Goal: Register for event/course

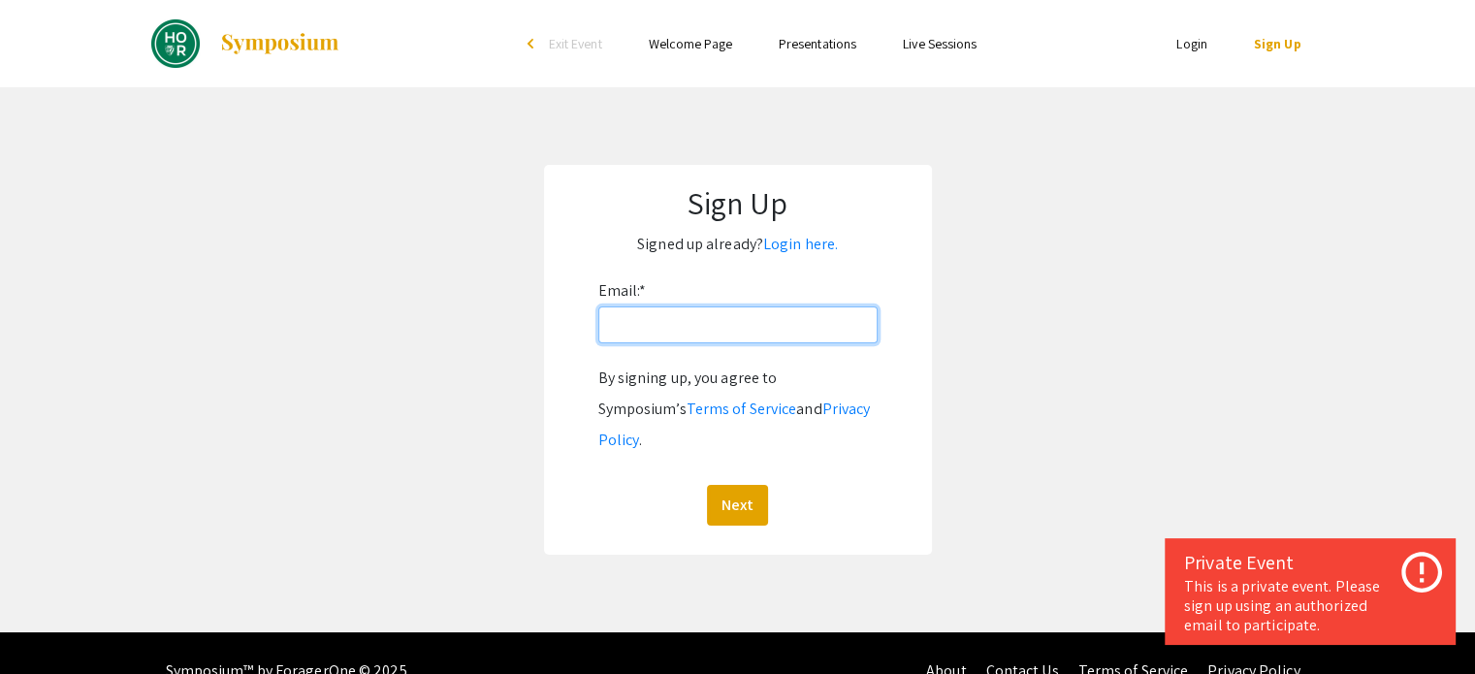
click at [656, 340] on input "Email: *" at bounding box center [737, 325] width 279 height 37
click at [687, 323] on input "Email: *" at bounding box center [737, 325] width 279 height 37
type input "jessejing2008@gmail.com"
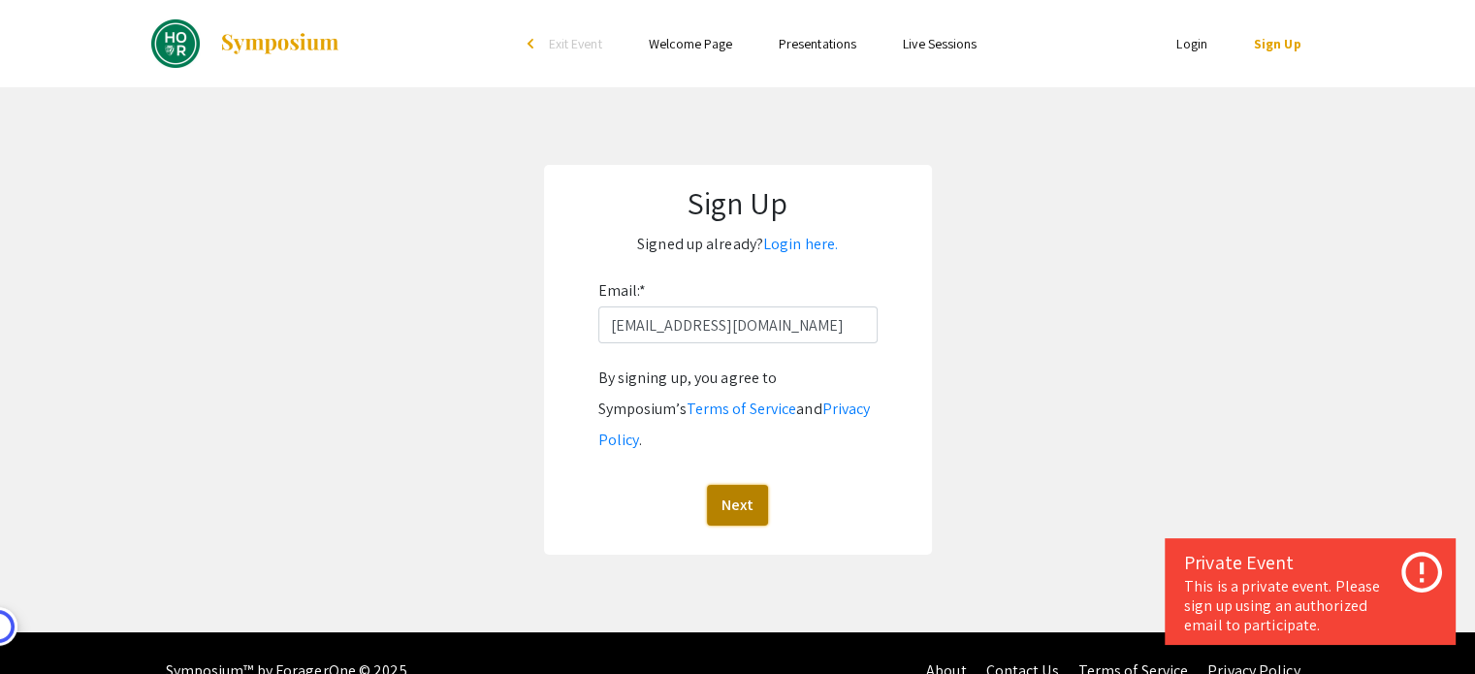
click at [739, 485] on button "Next" at bounding box center [737, 505] width 61 height 41
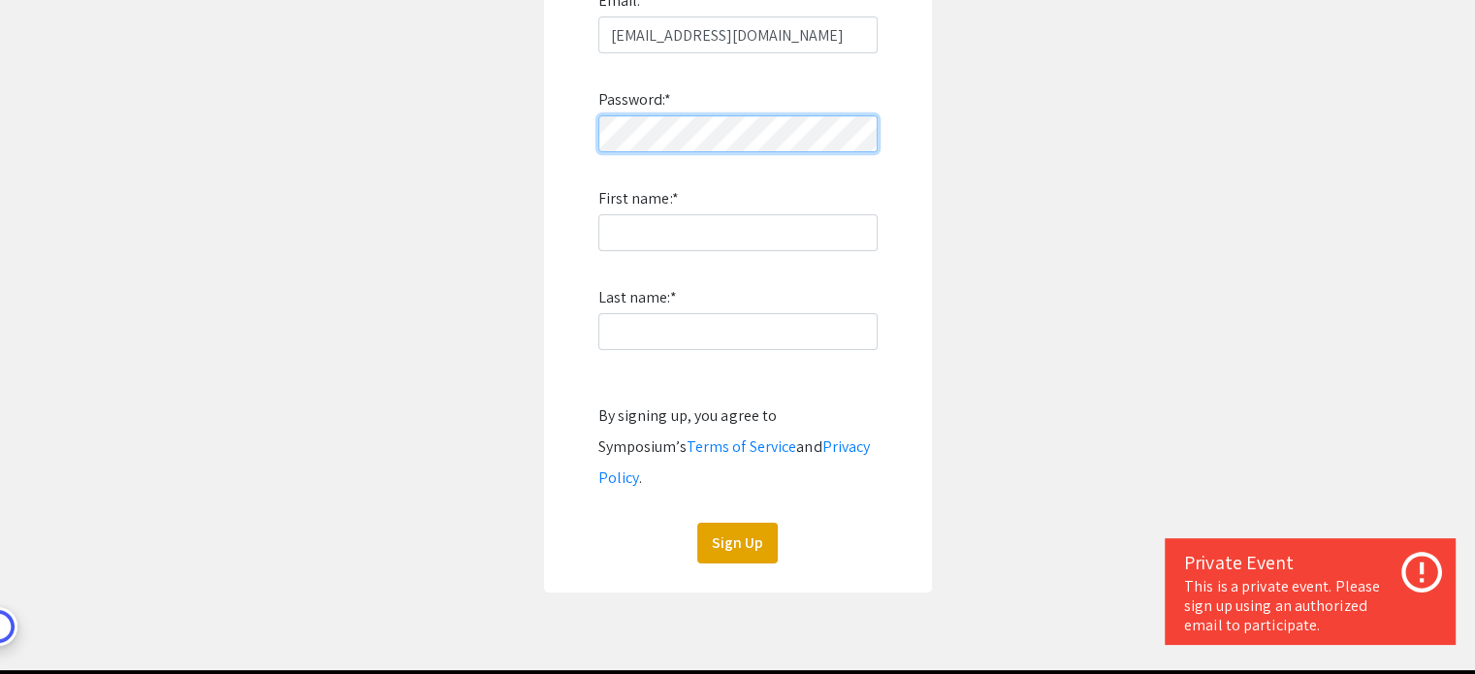
scroll to position [291, 0]
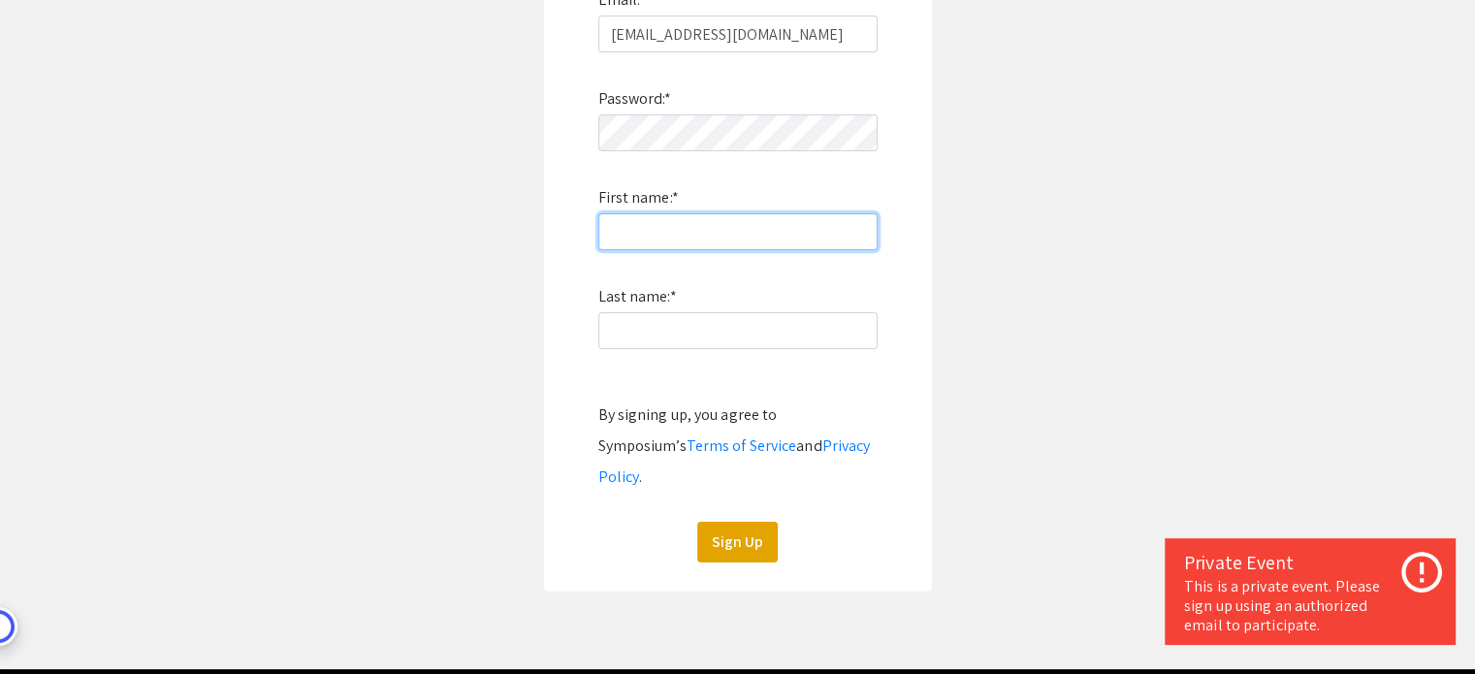
click at [654, 232] on input "First name: *" at bounding box center [737, 231] width 279 height 37
type input "K"
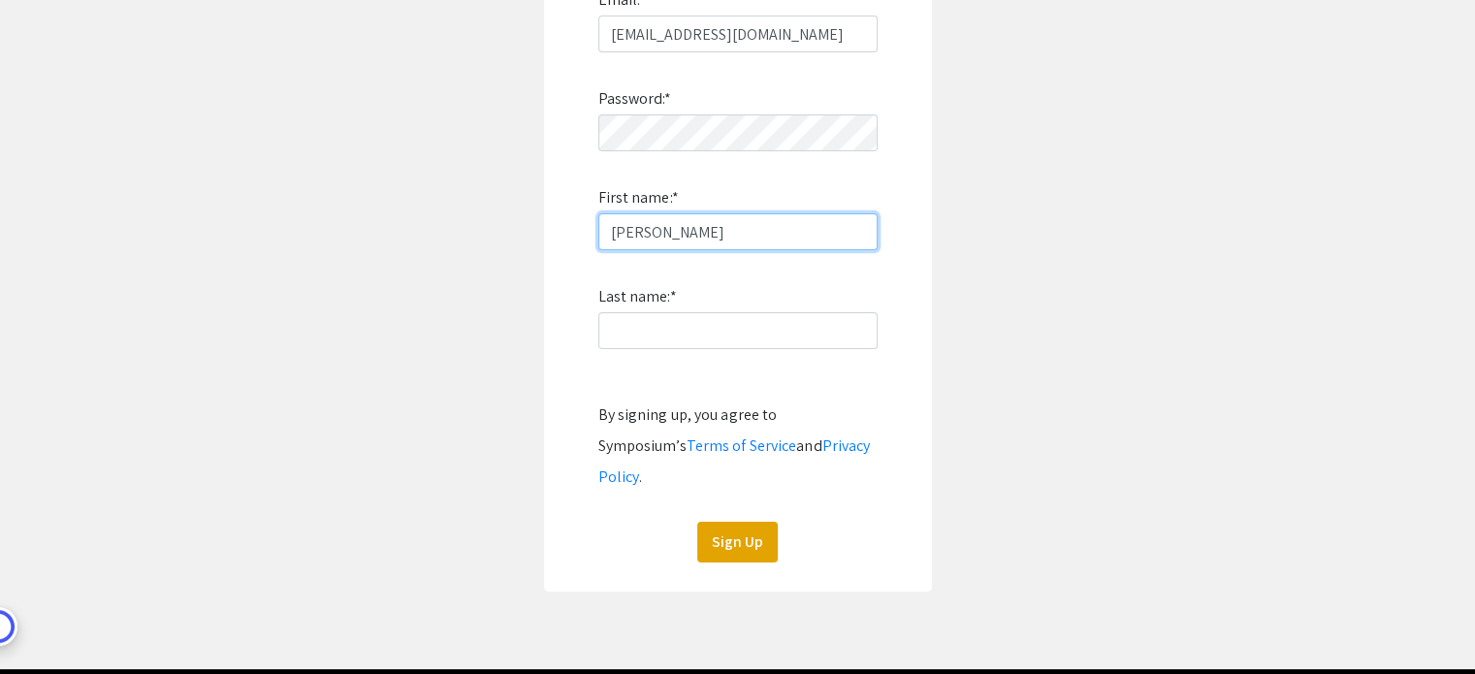
type input "Jesse"
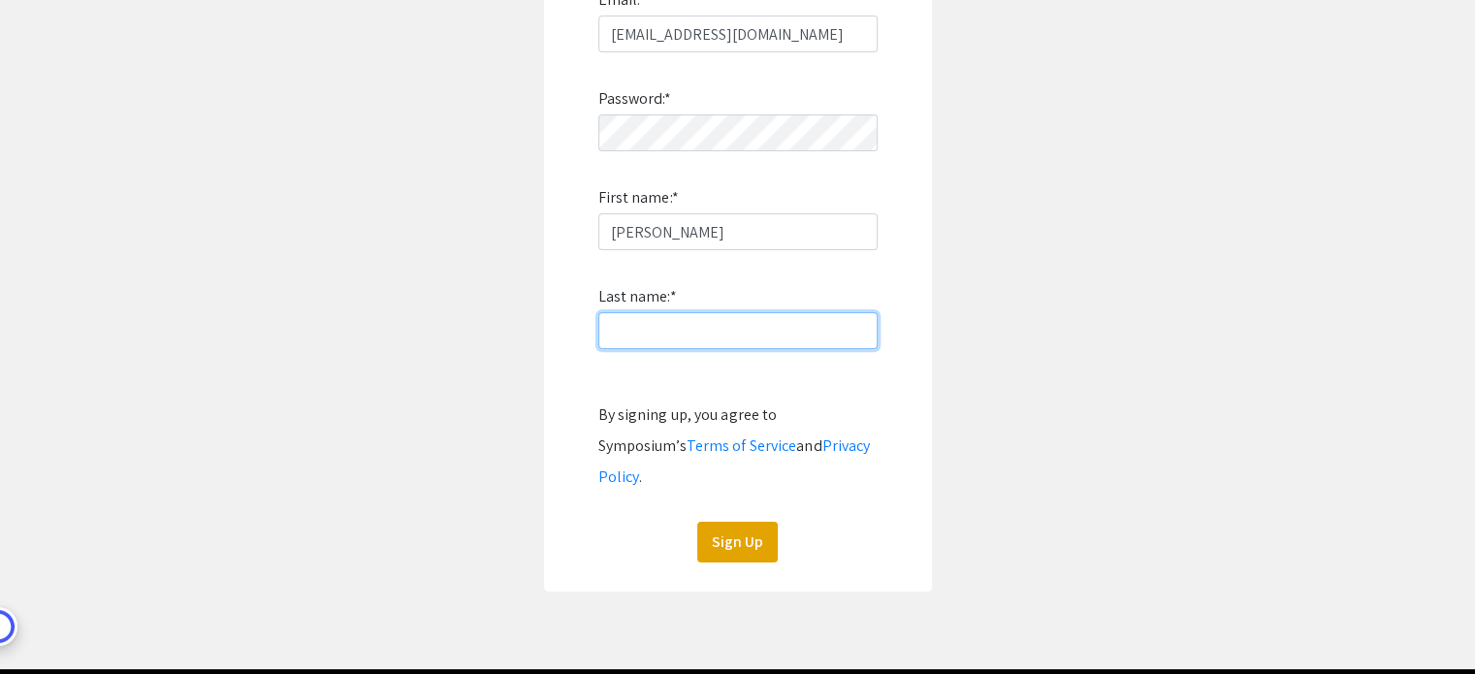
click at [639, 336] on input "Last name: *" at bounding box center [737, 330] width 279 height 37
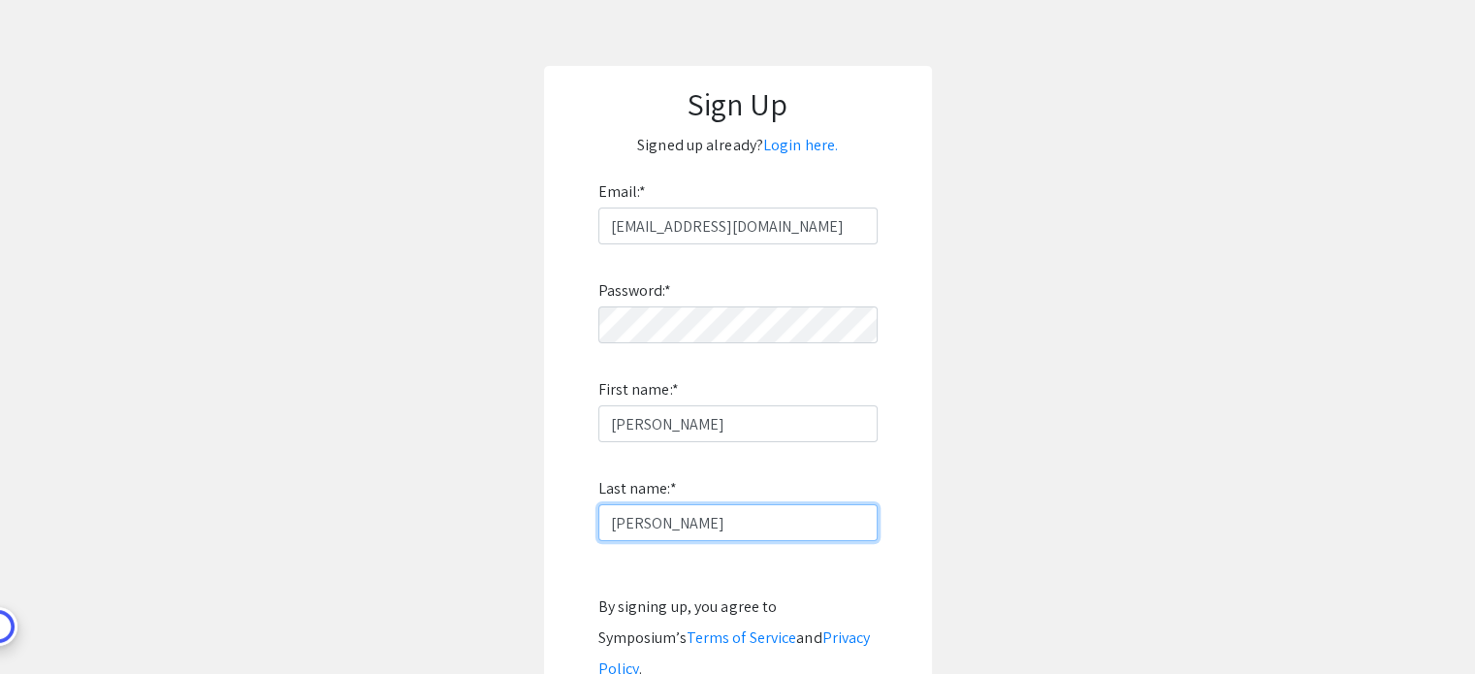
scroll to position [97, 0]
type input "Jing"
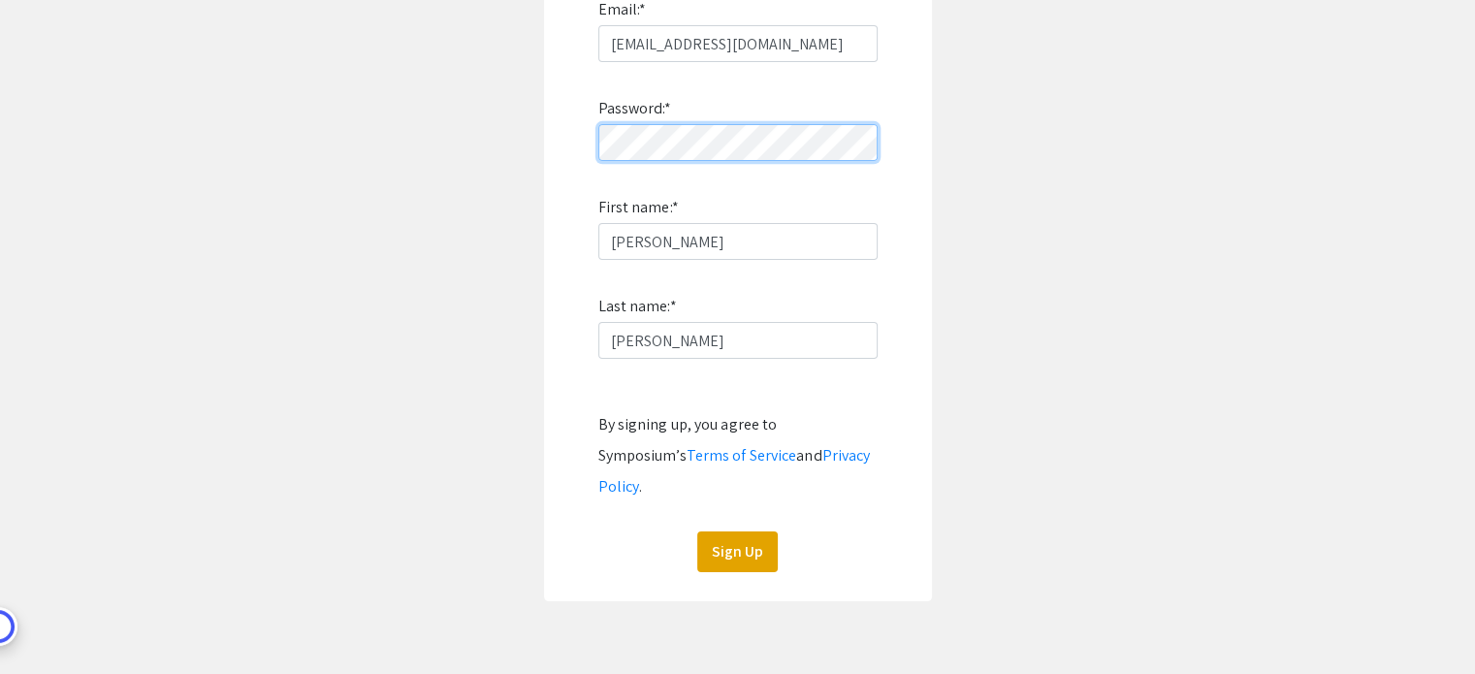
scroll to position [291, 0]
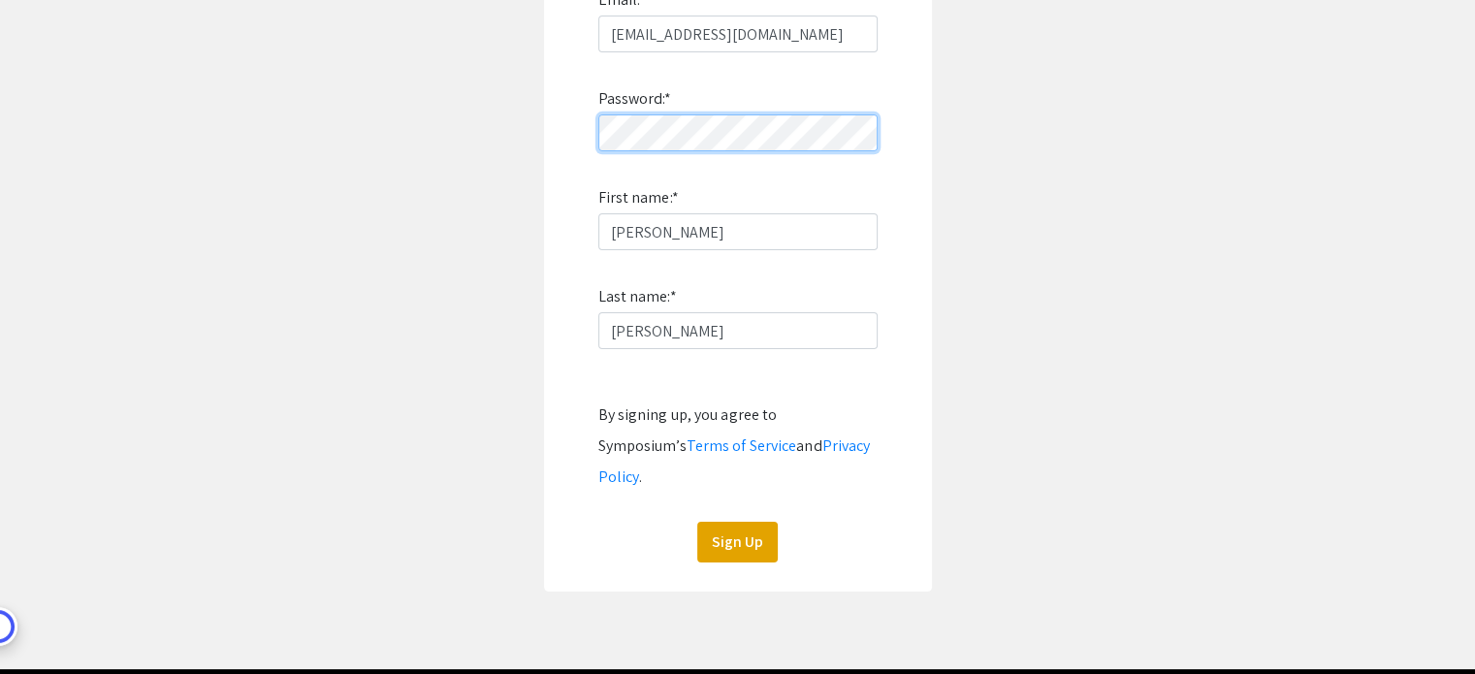
click button "Sign Up" at bounding box center [737, 542] width 81 height 41
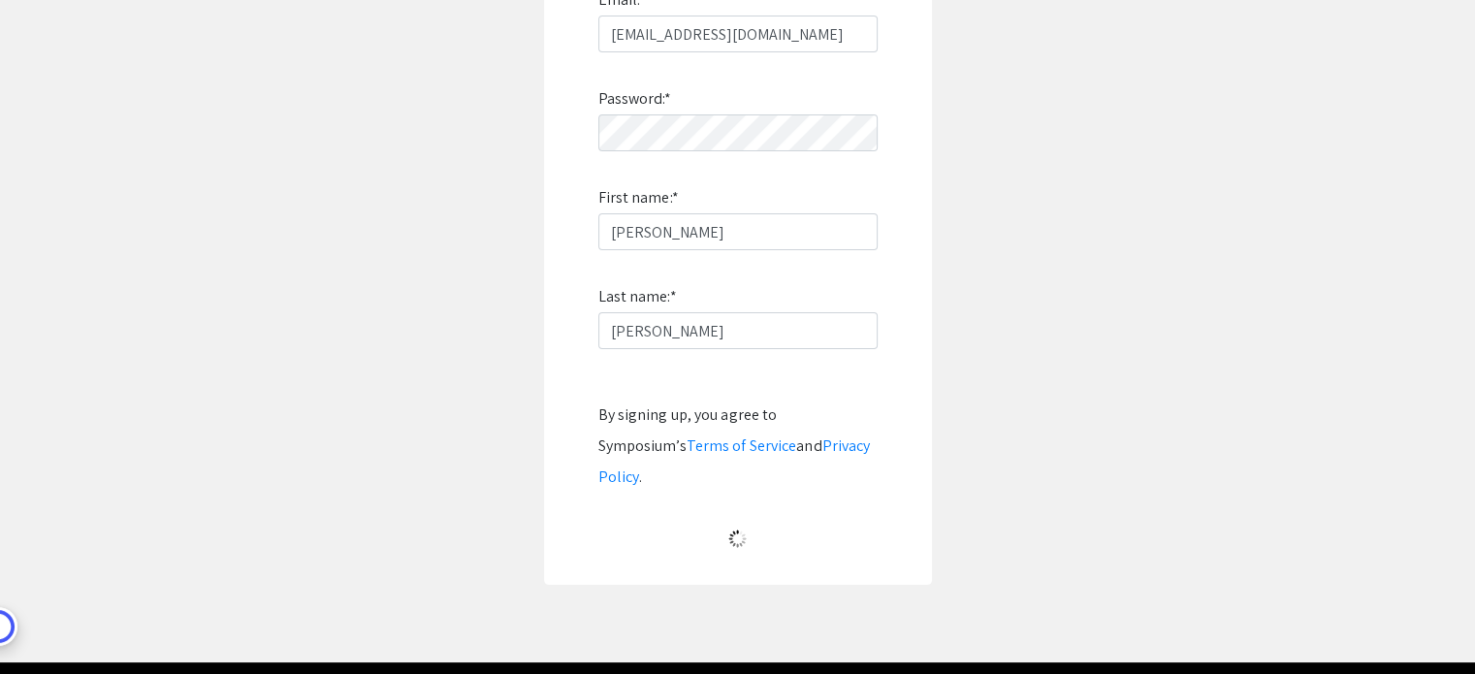
scroll to position [52, 0]
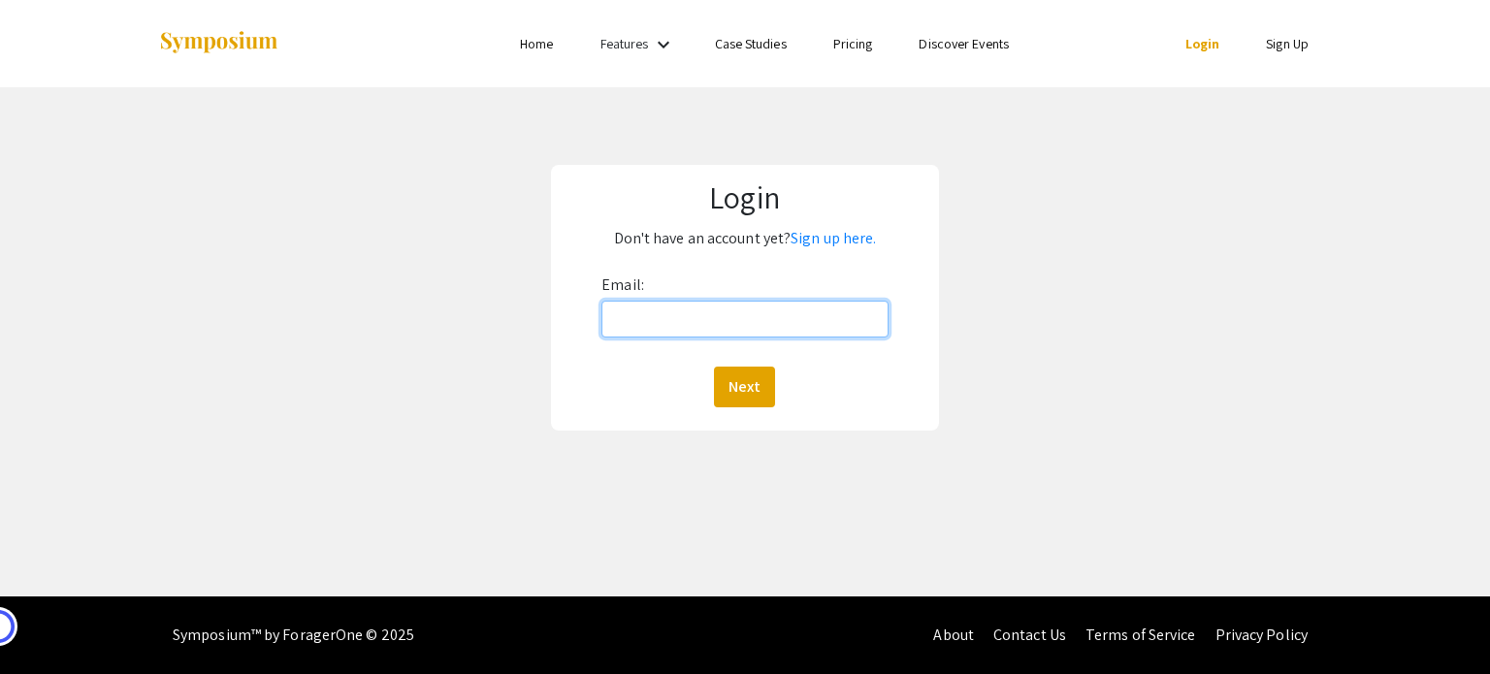
click at [725, 333] on input "Email:" at bounding box center [744, 319] width 286 height 37
type input "jessejing2008@gmail.com"
click at [758, 387] on button "Next" at bounding box center [744, 387] width 61 height 41
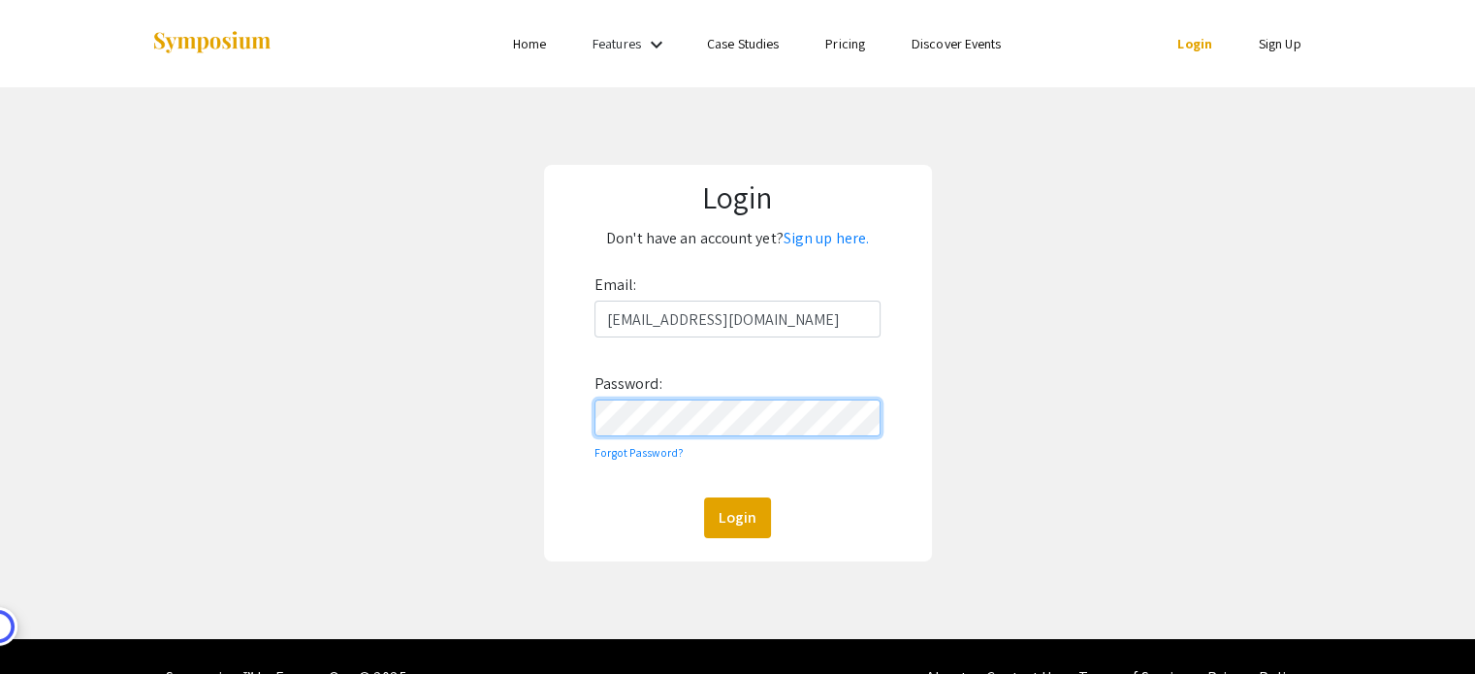
click at [704, 498] on button "Login" at bounding box center [737, 518] width 67 height 41
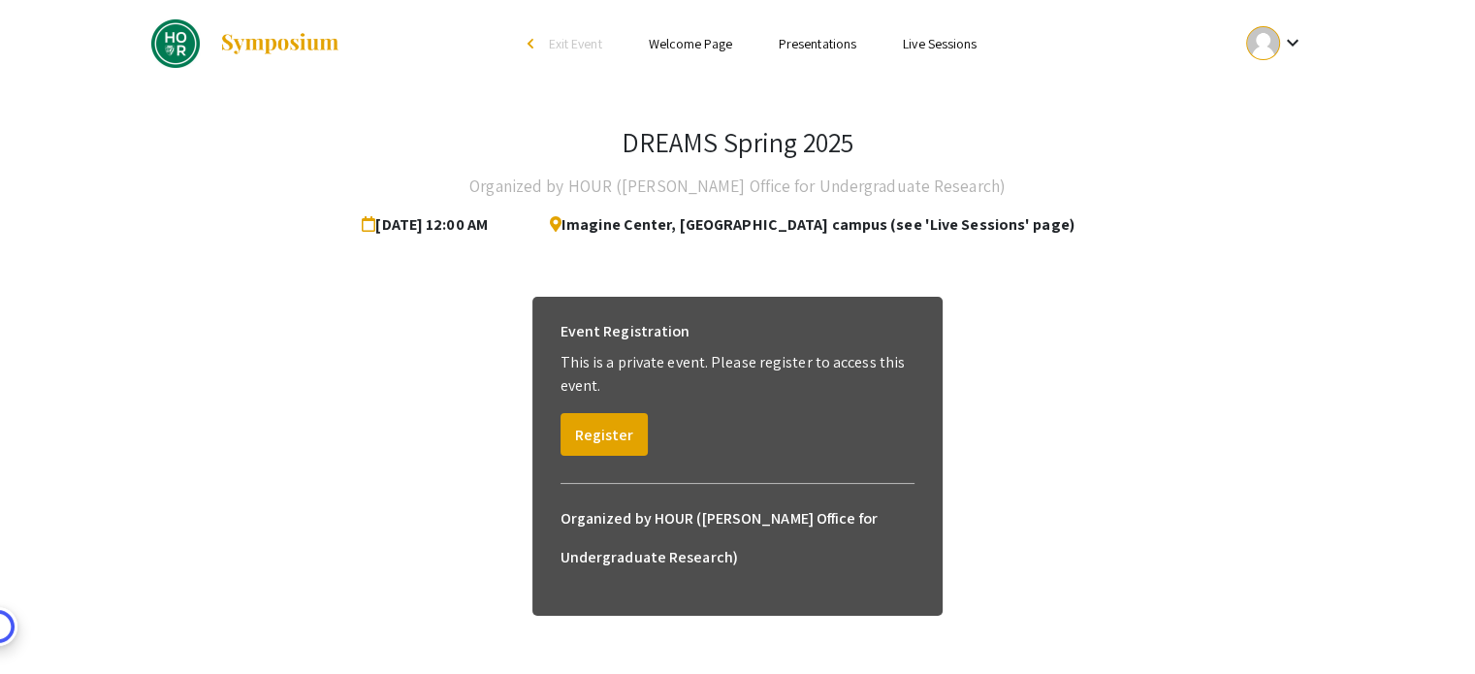
click at [808, 42] on link "Presentations" at bounding box center [818, 43] width 78 height 17
click at [934, 49] on link "Live Sessions" at bounding box center [940, 43] width 74 height 17
click at [798, 53] on li "Presentations" at bounding box center [818, 43] width 124 height 23
click at [682, 54] on li "Welcome Page" at bounding box center [691, 43] width 130 height 23
click at [669, 42] on link "Welcome Page" at bounding box center [690, 43] width 83 height 17
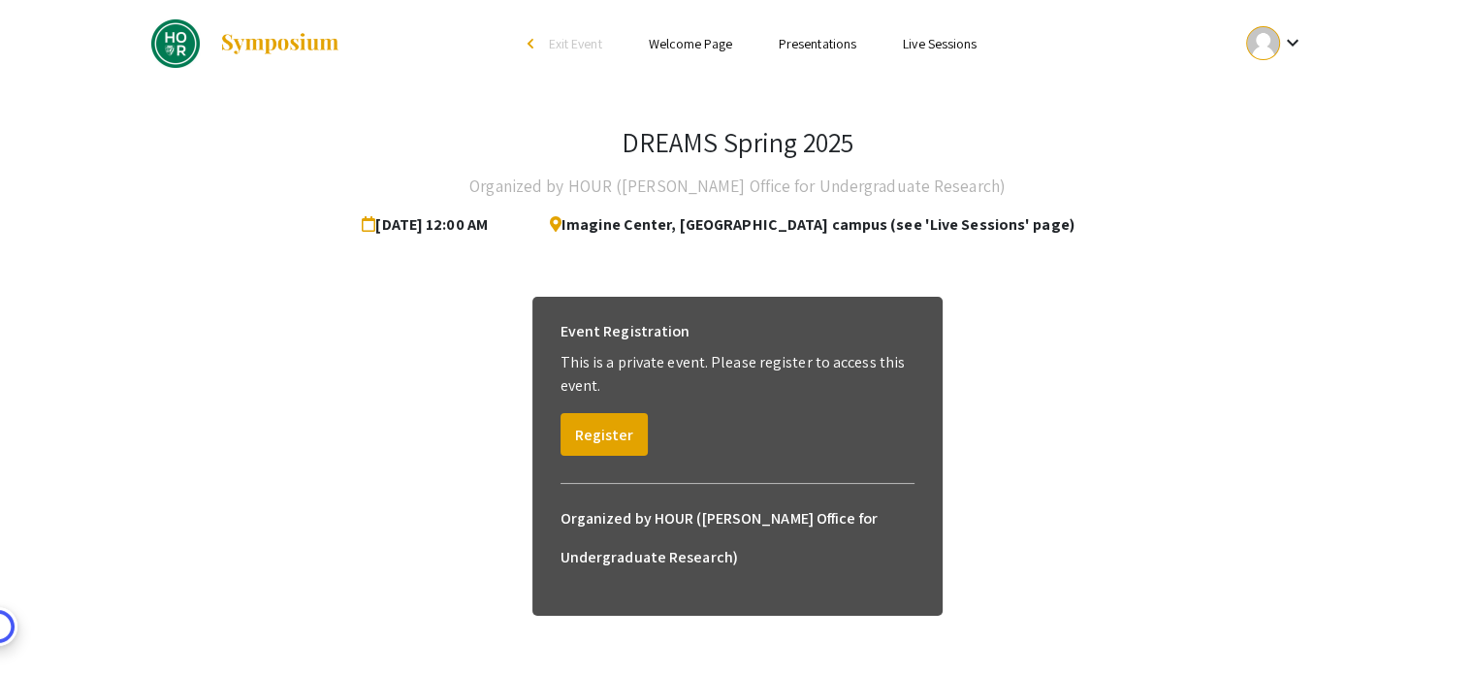
click at [669, 42] on link "Welcome Page" at bounding box center [690, 43] width 83 height 17
click at [618, 449] on button "Register" at bounding box center [604, 434] width 87 height 43
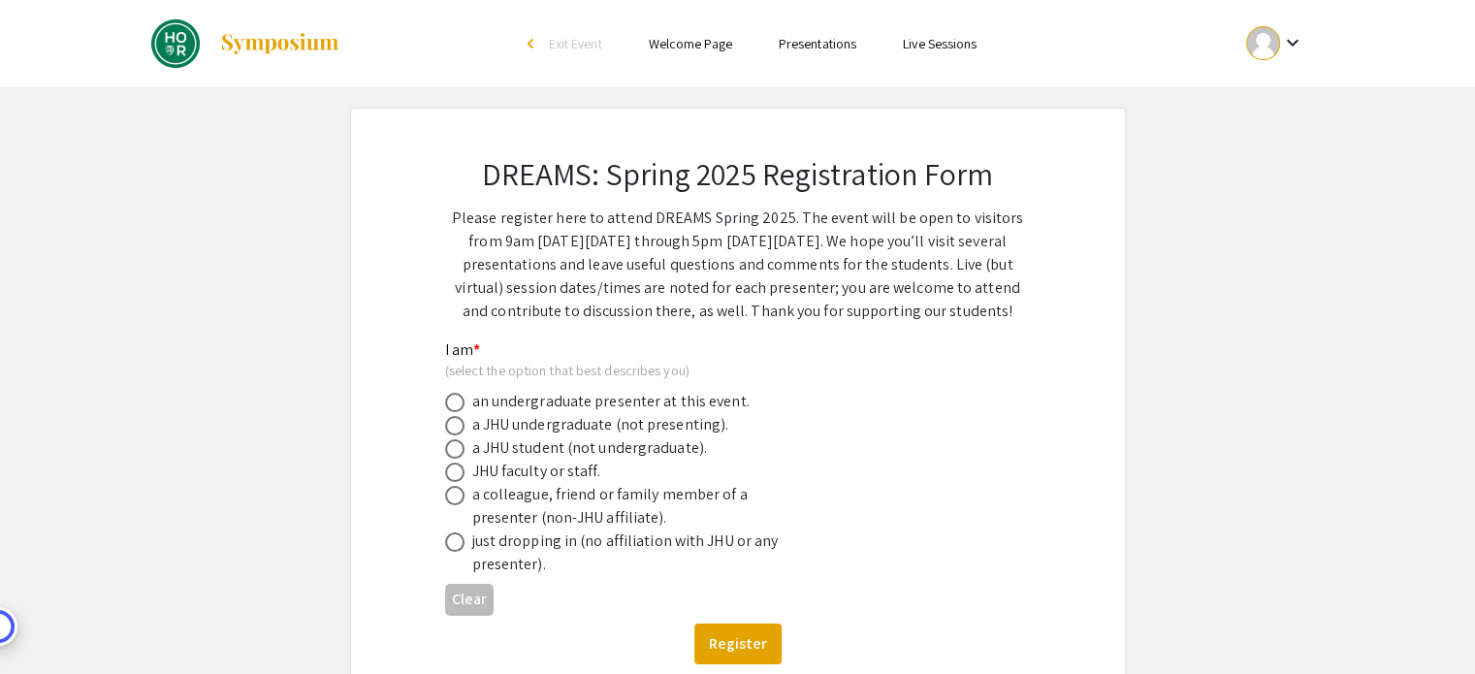
click at [747, 49] on li "Welcome Page" at bounding box center [691, 43] width 130 height 23
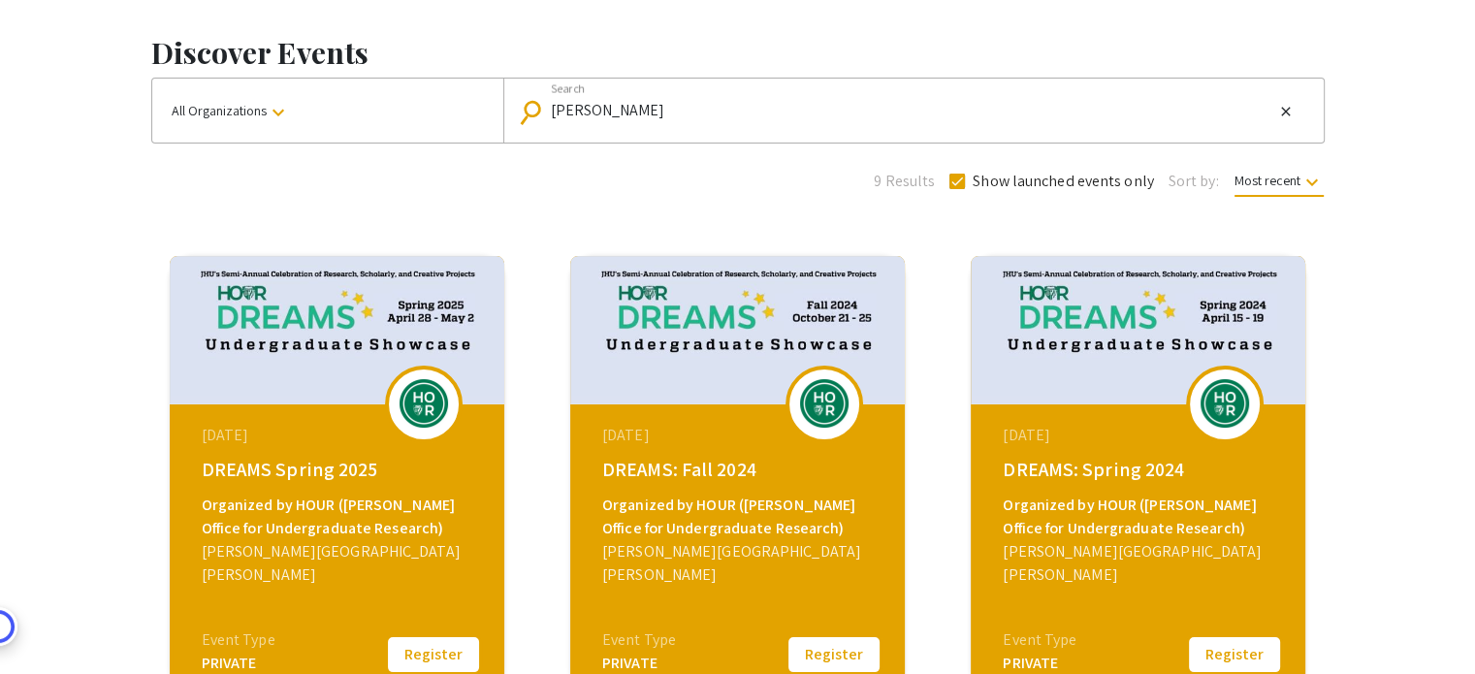
scroll to position [388, 0]
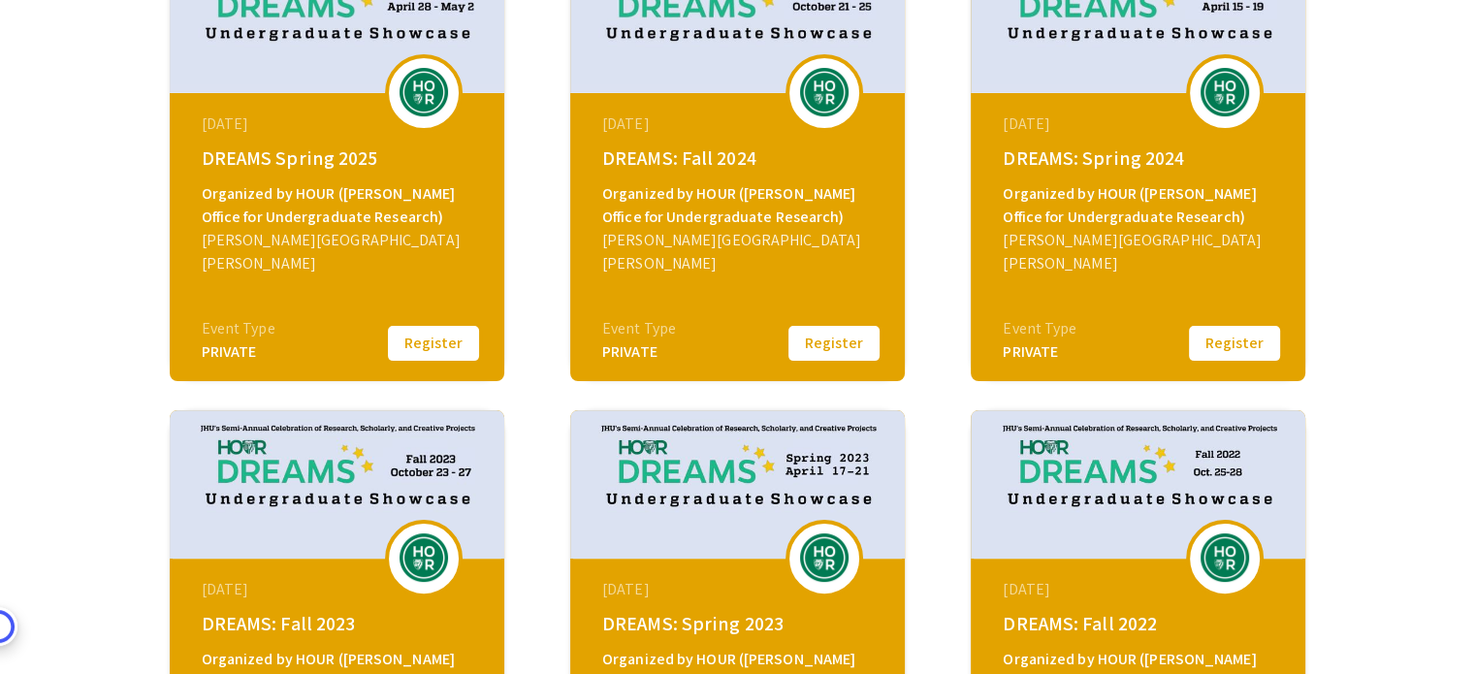
click at [303, 113] on div "April 28, 2025" at bounding box center [339, 124] width 275 height 23
click at [463, 65] on img at bounding box center [337, 19] width 335 height 148
click at [435, 78] on img at bounding box center [424, 92] width 58 height 48
click at [391, 27] on img at bounding box center [337, 19] width 335 height 148
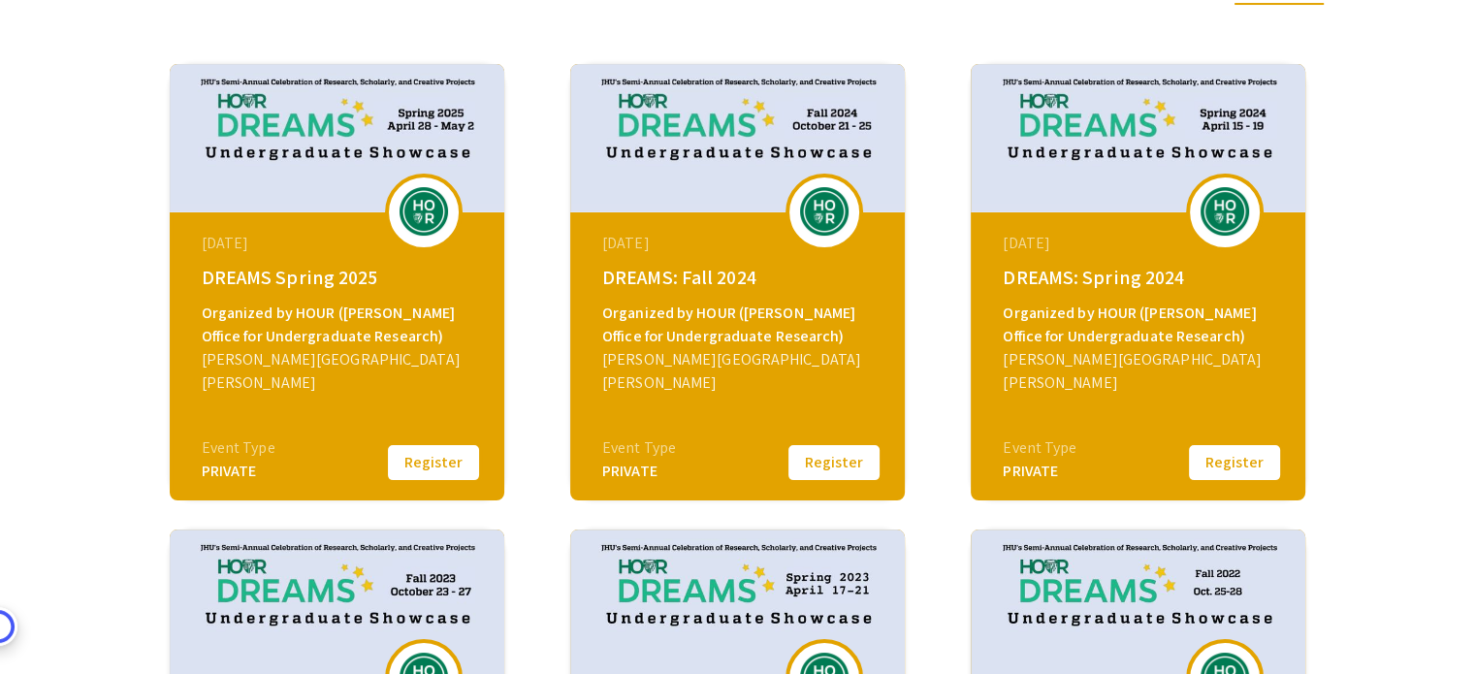
scroll to position [97, 0]
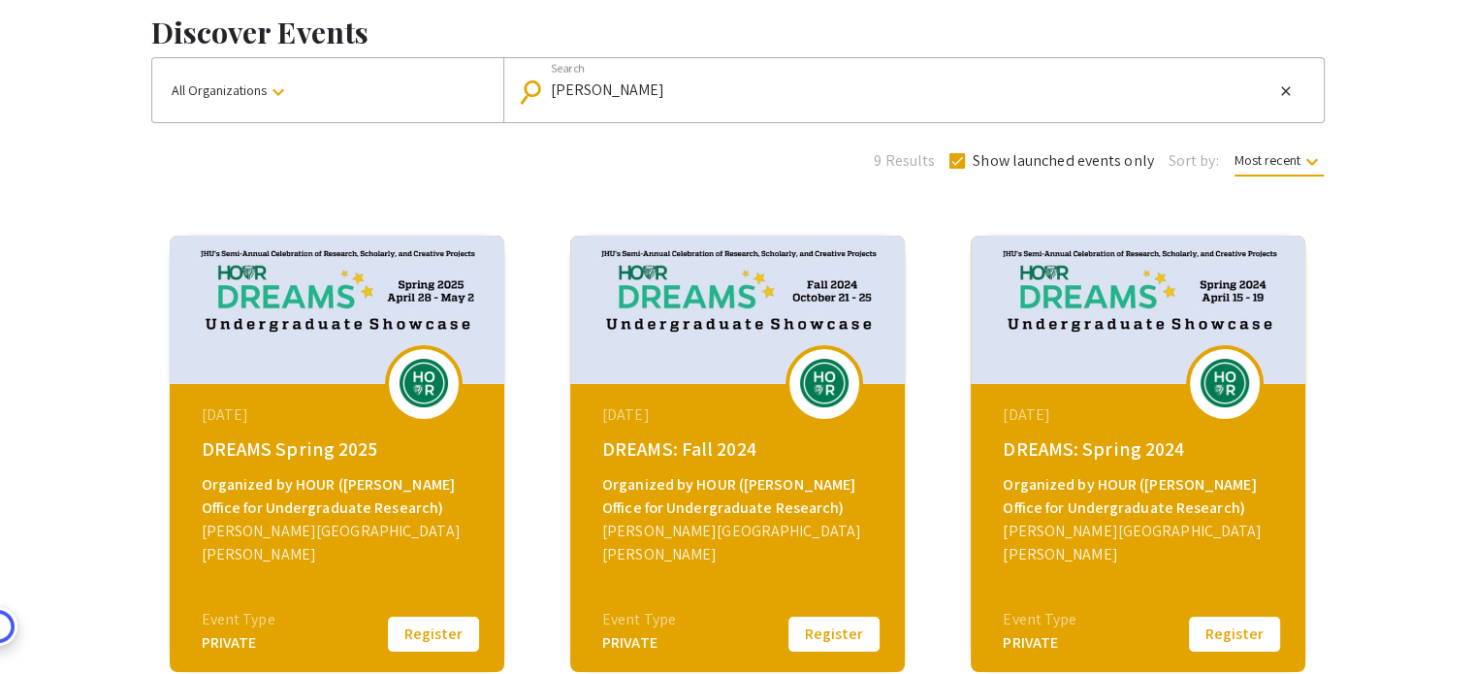
click at [375, 272] on img at bounding box center [337, 310] width 335 height 148
click at [309, 265] on img at bounding box center [337, 310] width 335 height 148
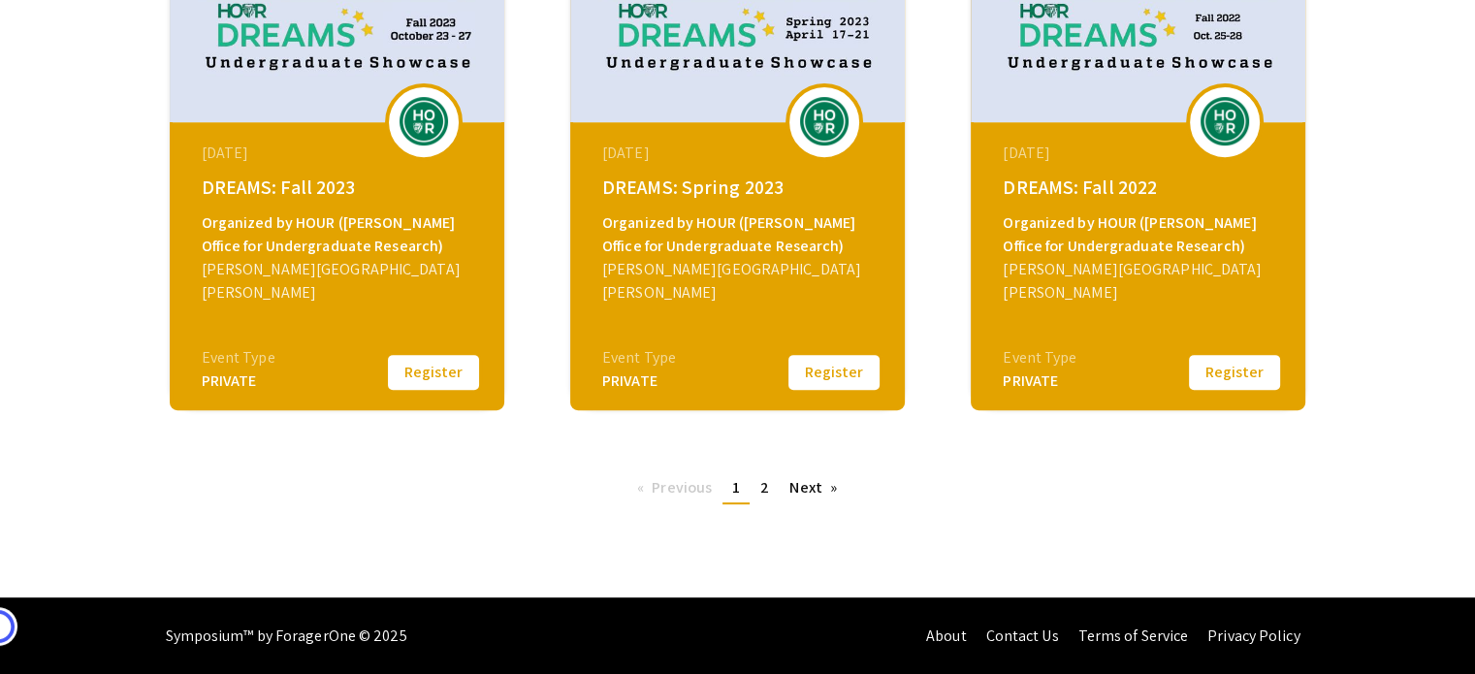
scroll to position [339, 0]
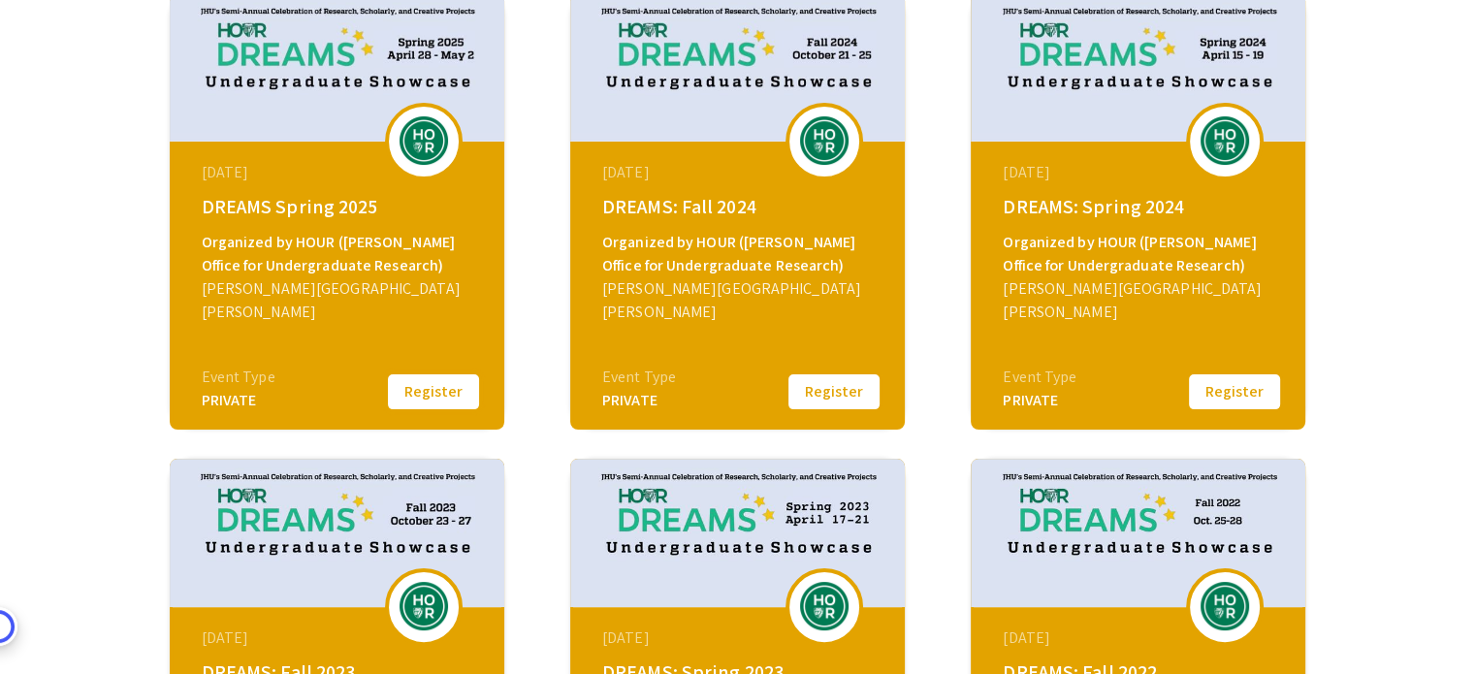
click at [461, 393] on button "Register" at bounding box center [433, 391] width 97 height 41
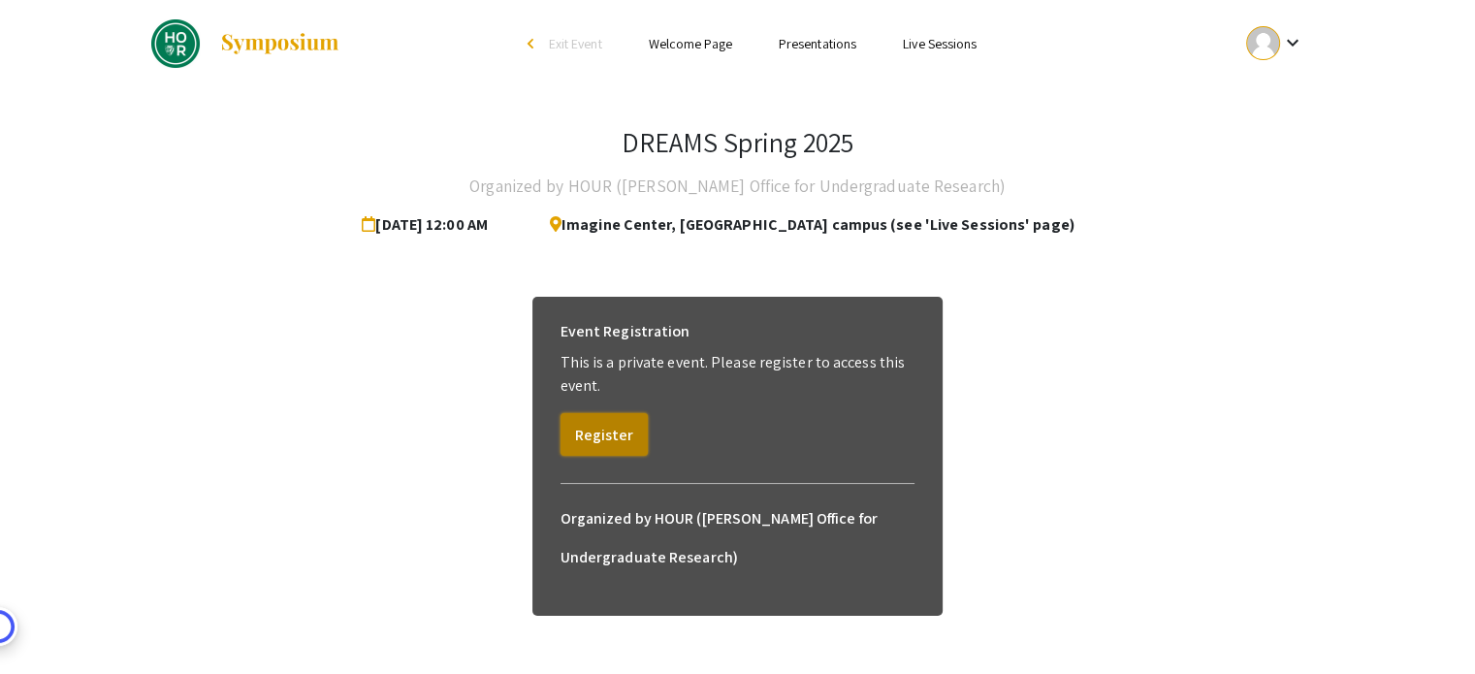
click at [588, 429] on button "Register" at bounding box center [604, 434] width 87 height 43
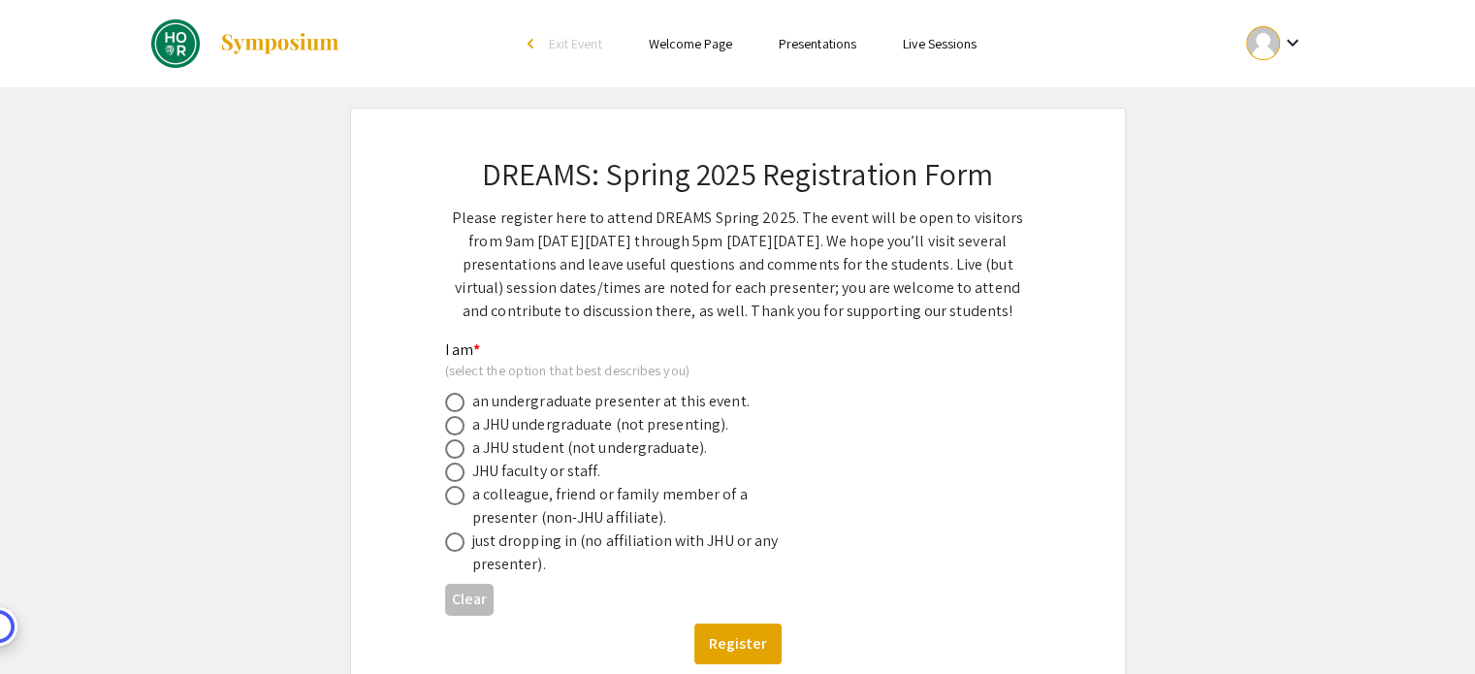
click at [586, 394] on div "an undergraduate presenter at this event." at bounding box center [610, 401] width 277 height 23
click at [454, 397] on span at bounding box center [454, 402] width 19 height 19
click at [454, 397] on input "radio" at bounding box center [454, 402] width 19 height 19
radio input "true"
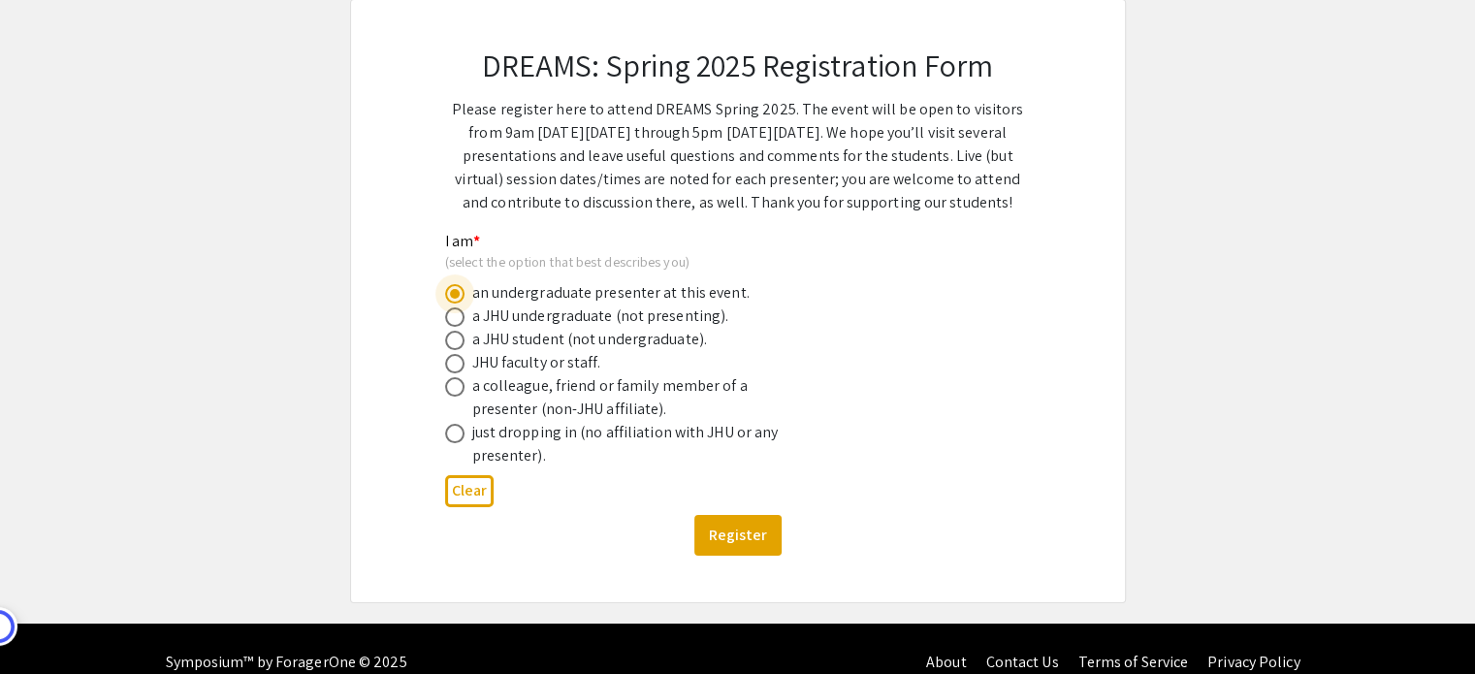
scroll to position [132, 0]
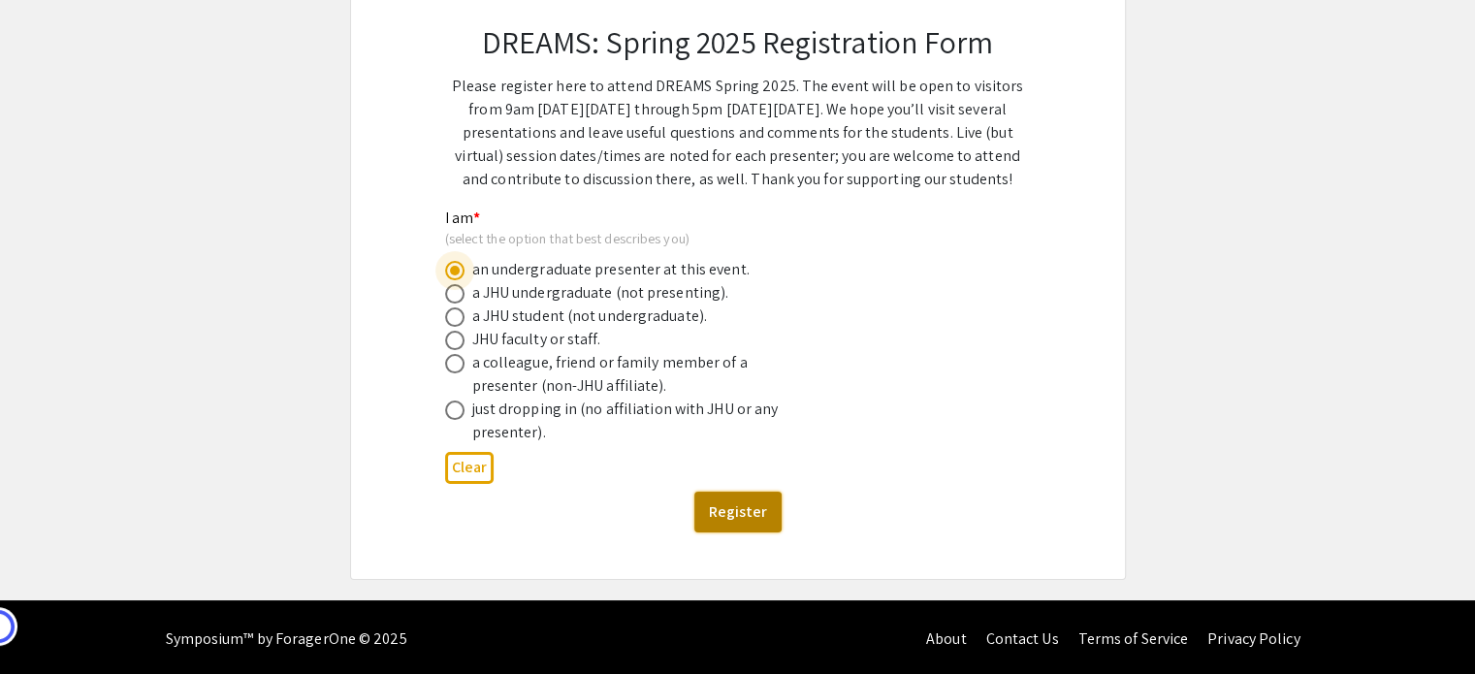
click at [742, 496] on button "Register" at bounding box center [737, 512] width 87 height 41
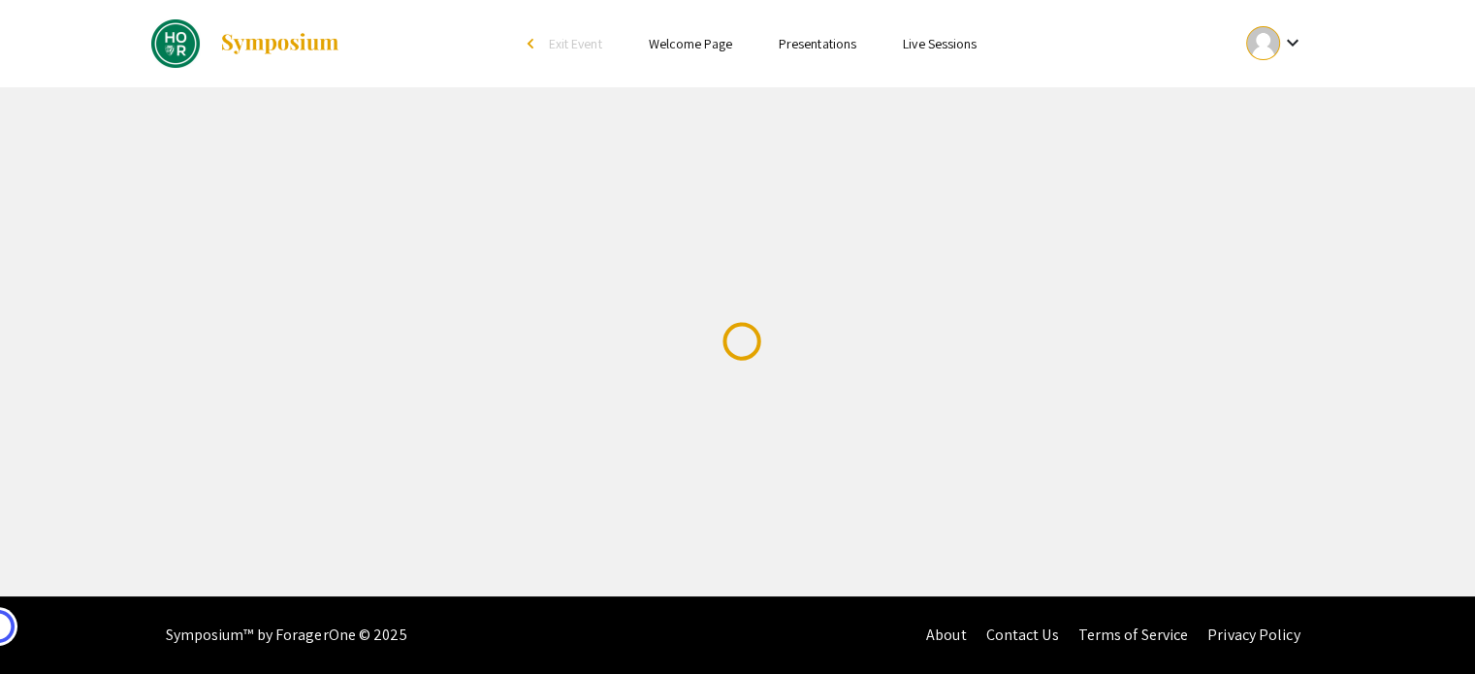
scroll to position [0, 0]
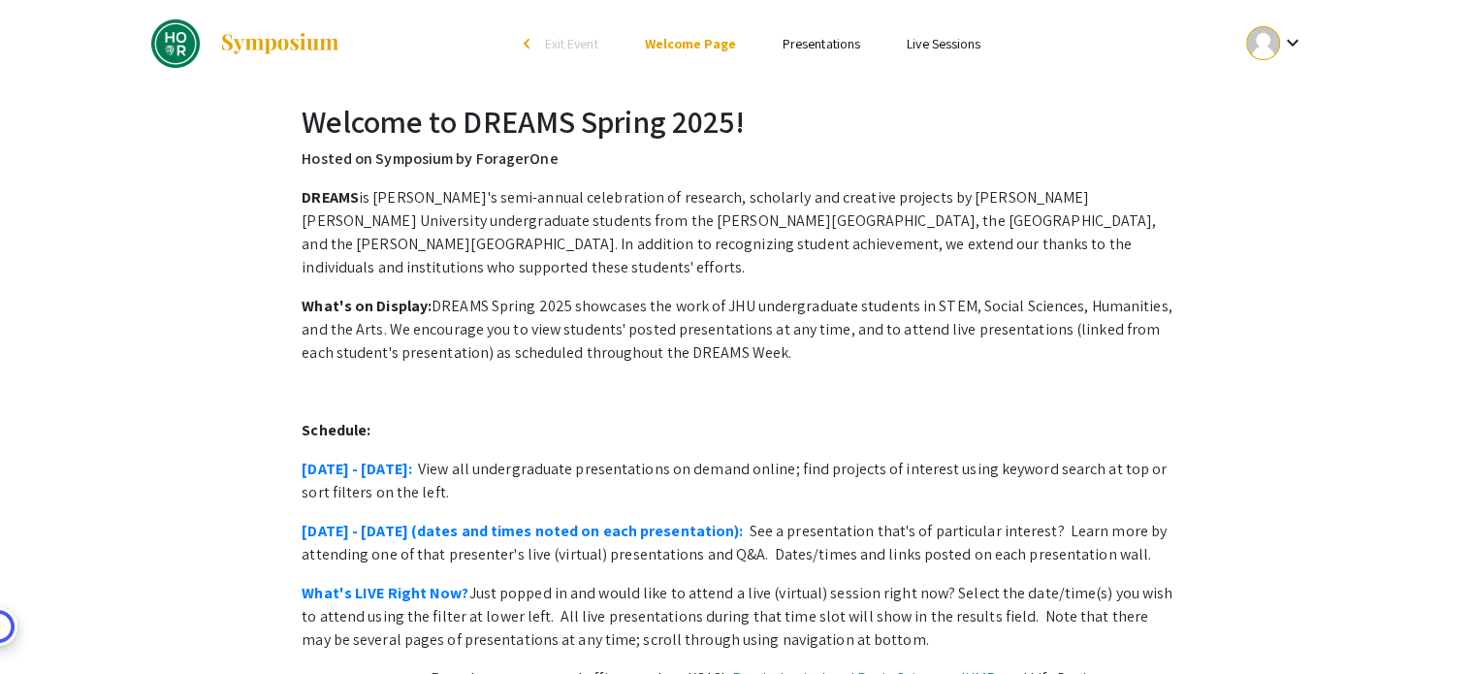
click at [819, 27] on ul "Skip navigation arrow_back_ios Exit Event Welcome Page Presentations Live Sessi…" at bounding box center [737, 43] width 387 height 87
click at [820, 37] on link "Presentations" at bounding box center [822, 43] width 78 height 17
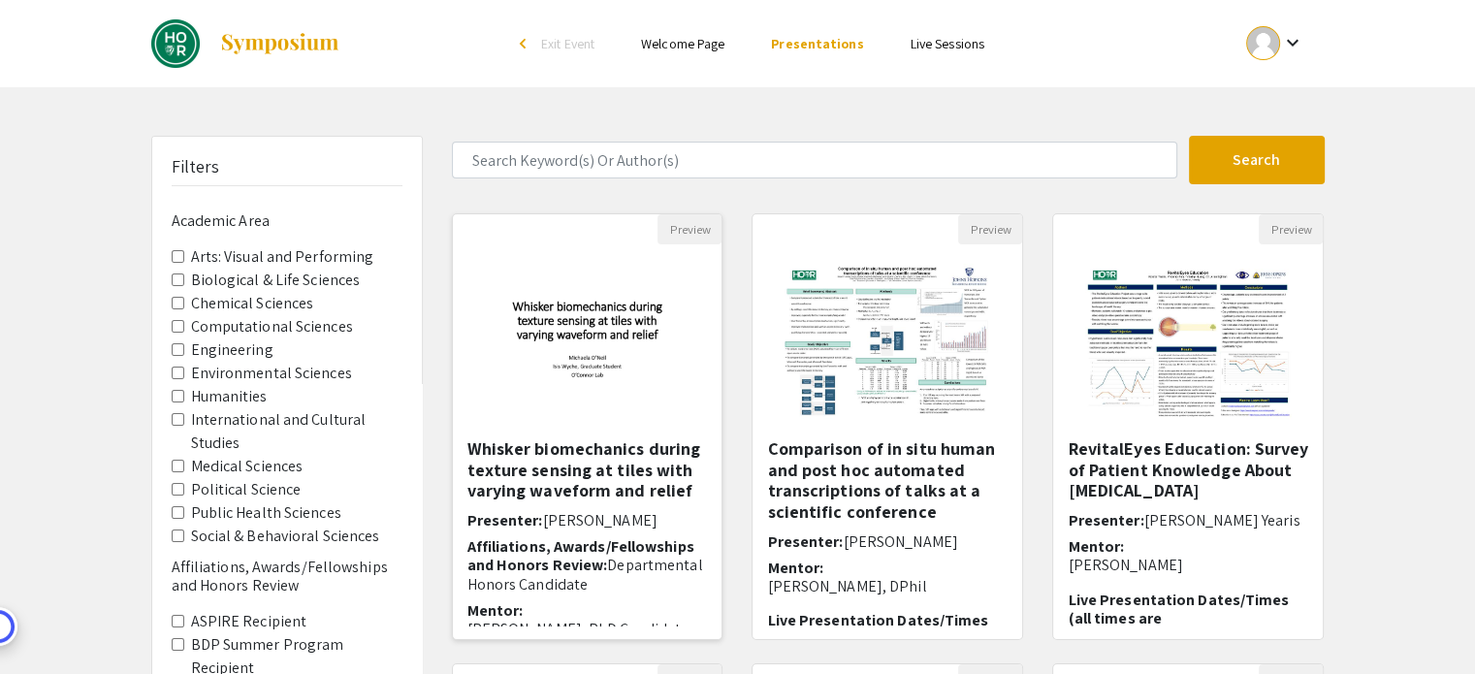
click at [659, 329] on img at bounding box center [588, 341] width 270 height 169
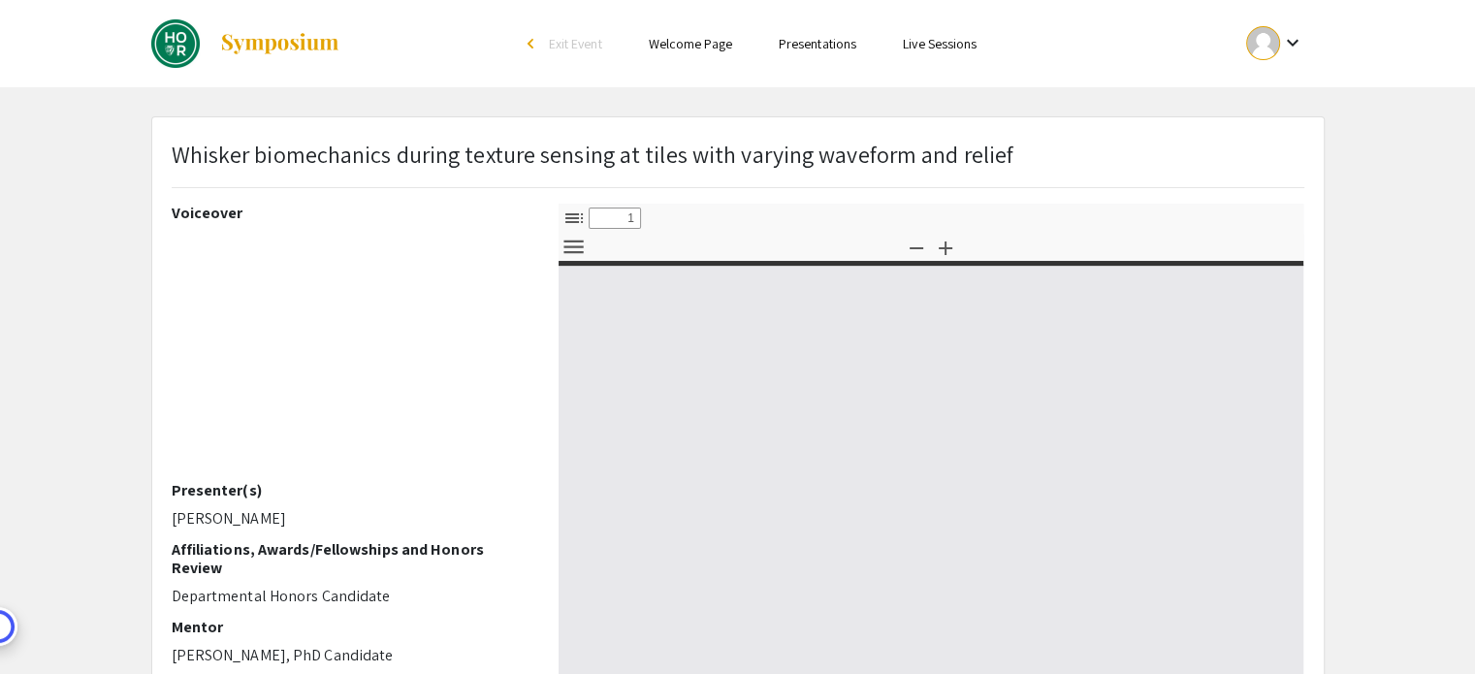
select select "custom"
type input "0"
select select "custom"
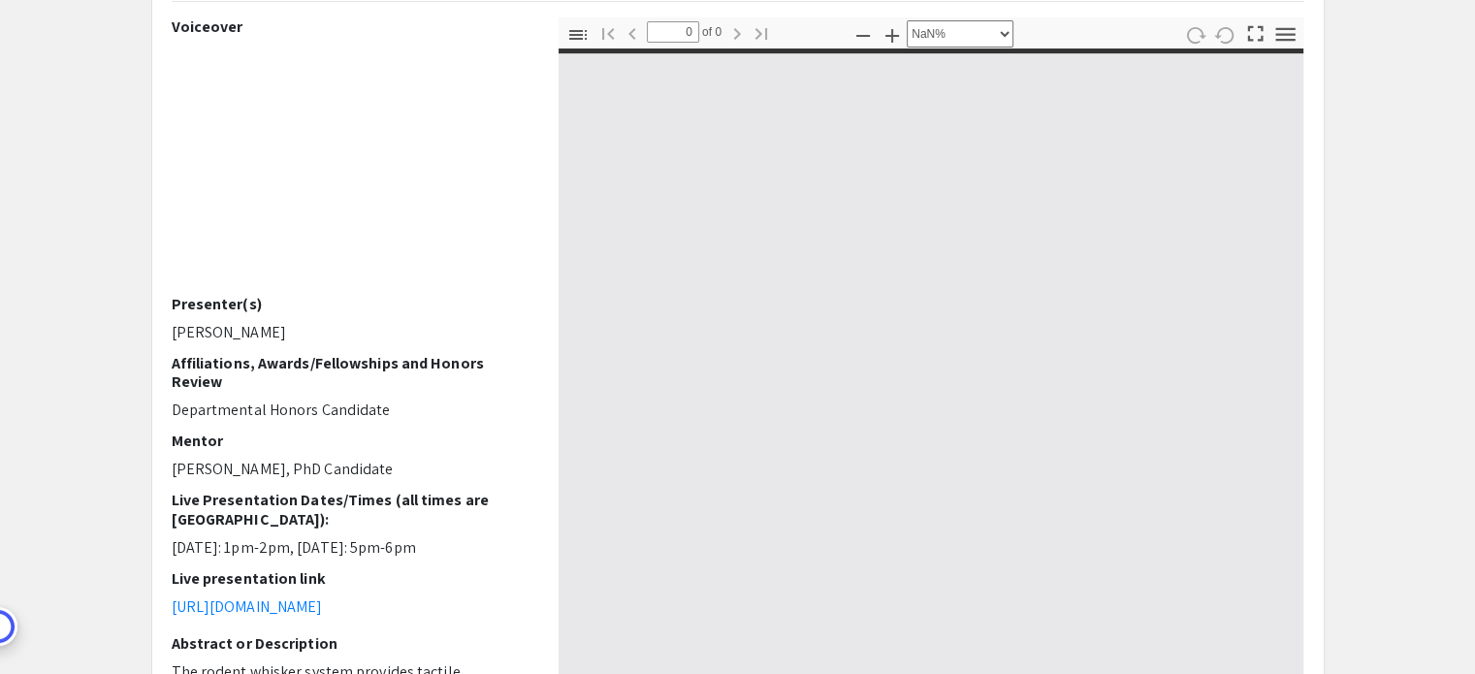
scroll to position [194, 0]
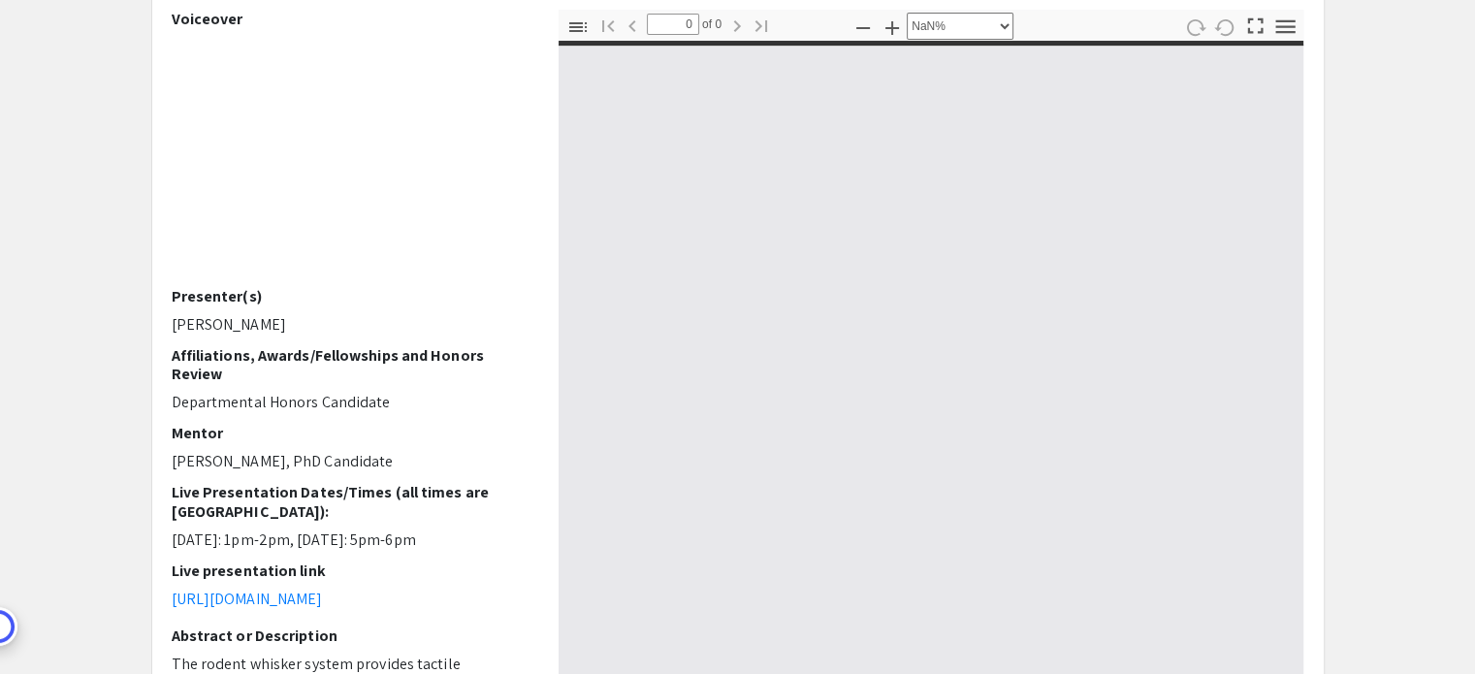
type input "1"
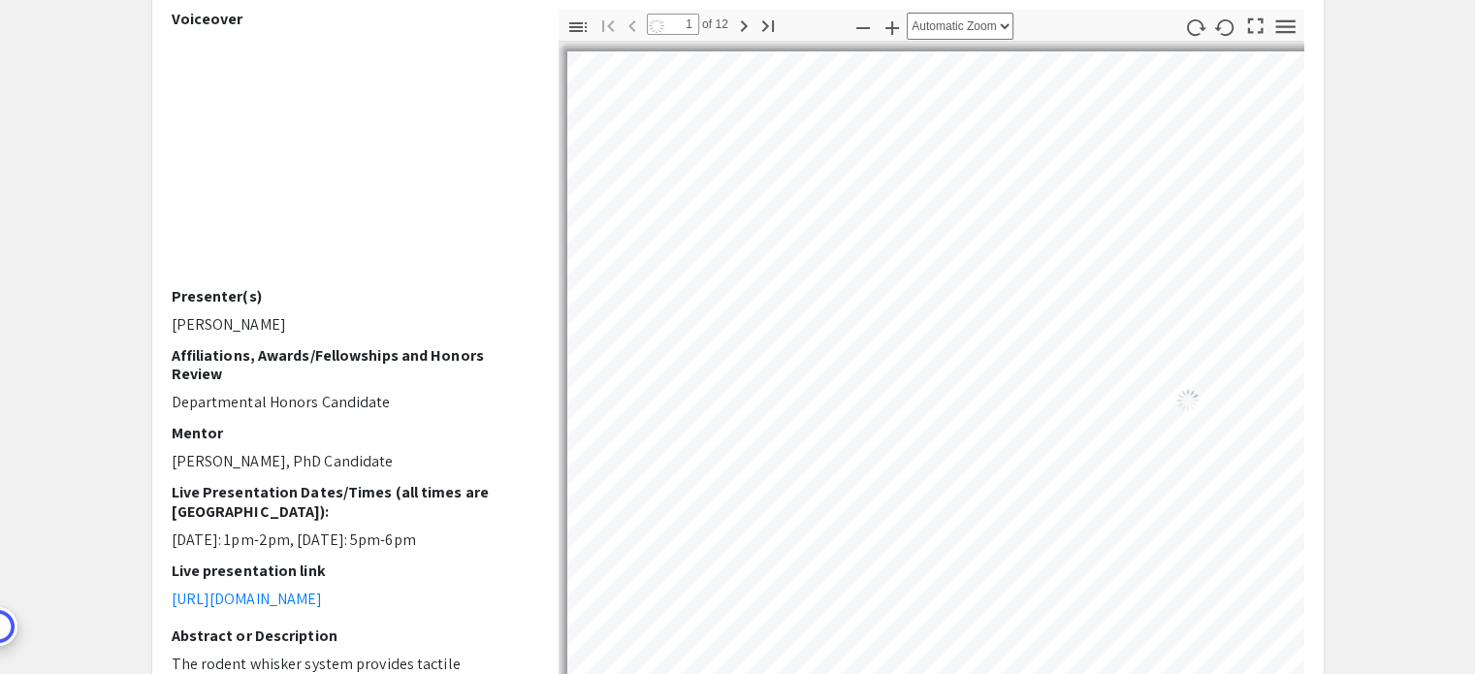
select select "auto"
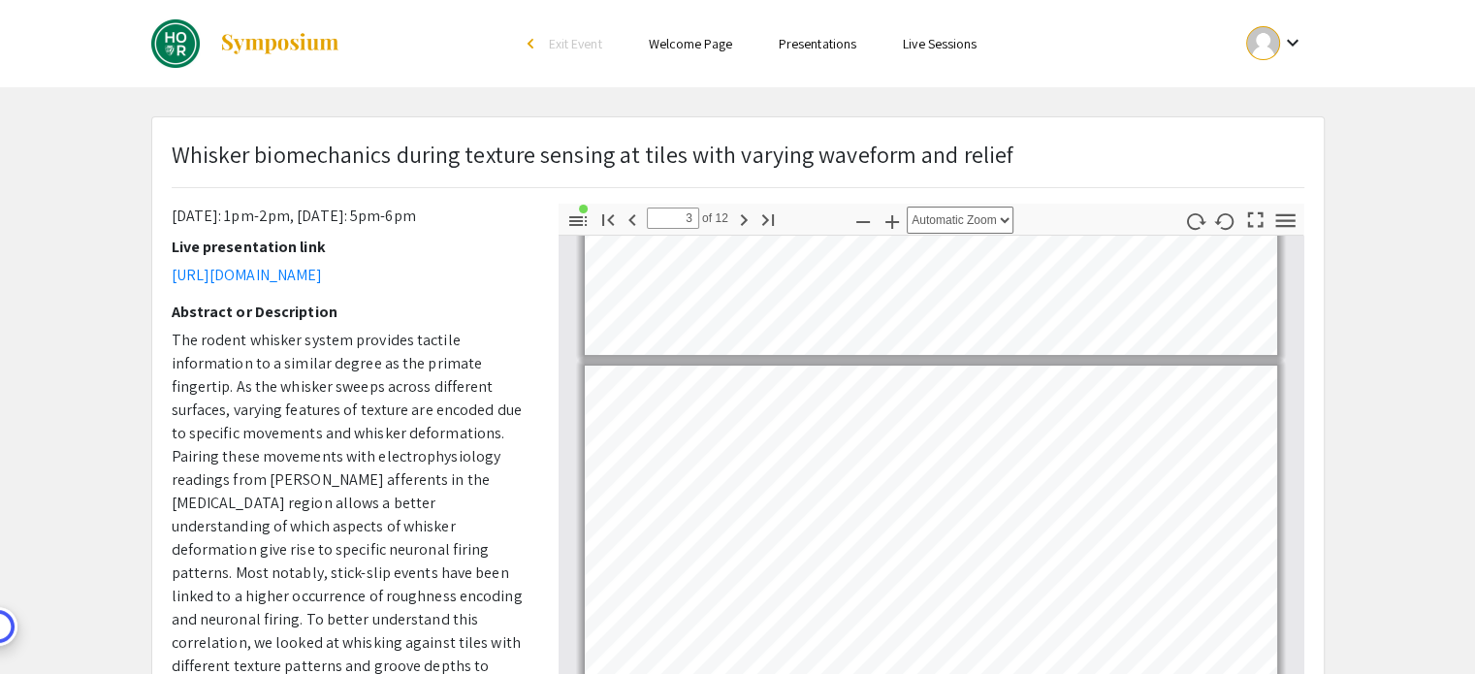
scroll to position [519, 0]
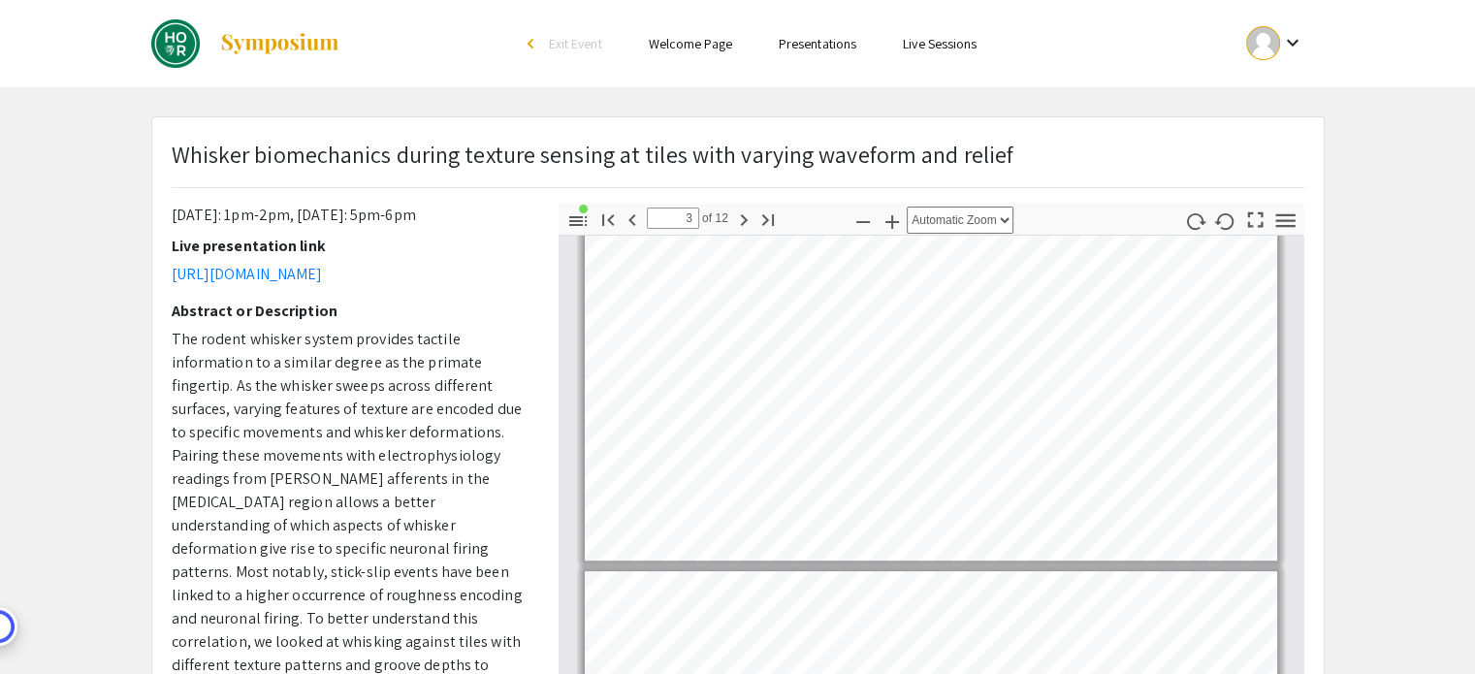
type input "4"
